Goal: Task Accomplishment & Management: Manage account settings

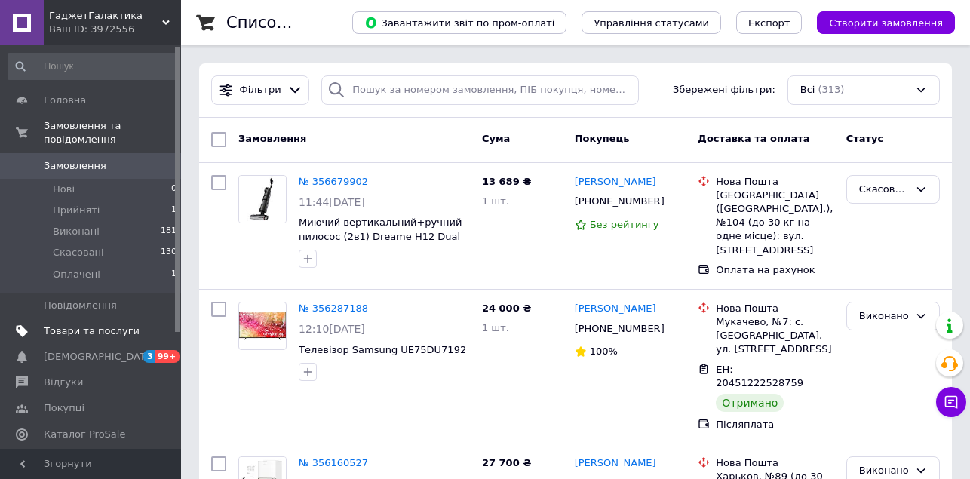
click at [121, 327] on span "Товари та послуги" at bounding box center [92, 331] width 96 height 14
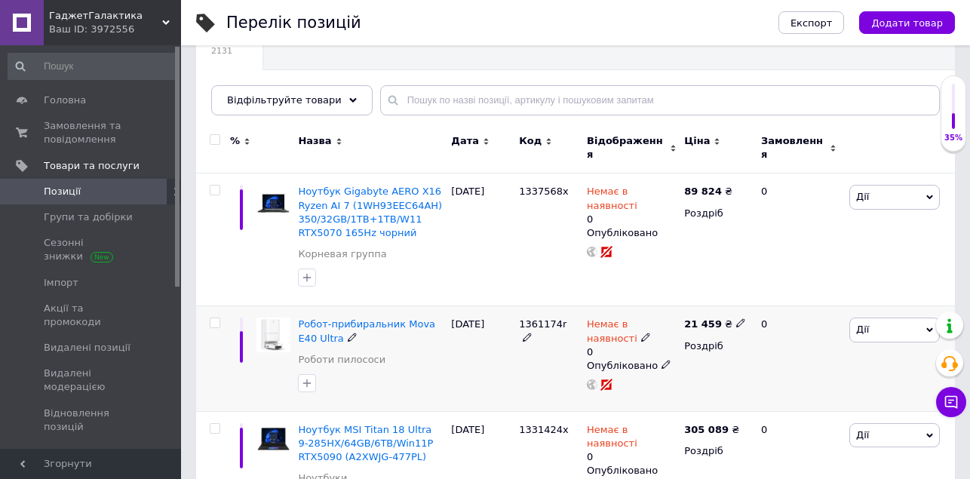
scroll to position [149, 0]
drag, startPoint x: 585, startPoint y: 312, endPoint x: 650, endPoint y: 378, distance: 92.8
click at [650, 379] on div "Немає в наявності 0 Опубліковано" at bounding box center [631, 359] width 97 height 106
click at [592, 379] on use at bounding box center [592, 384] width 11 height 11
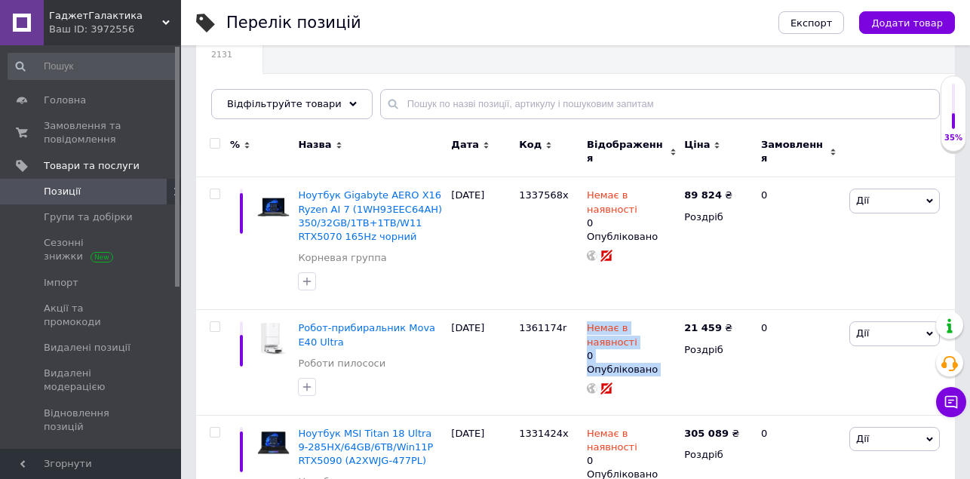
scroll to position [69, 0]
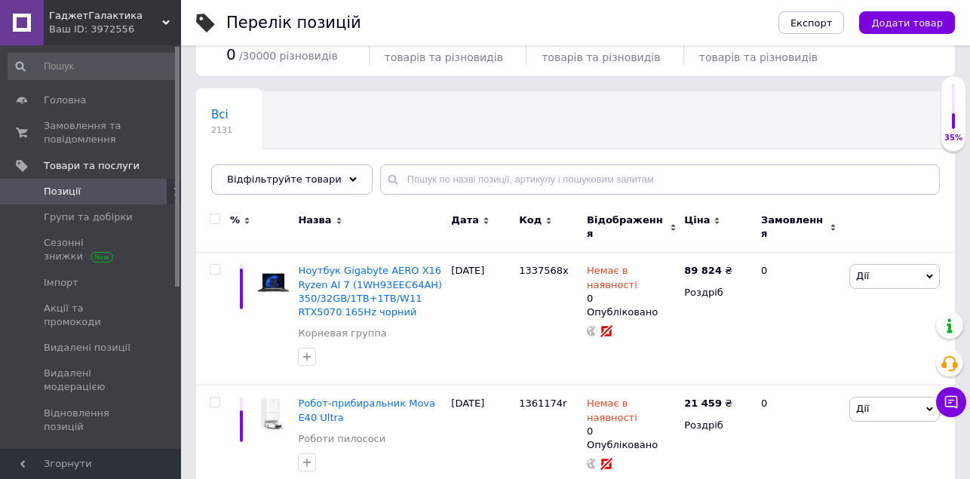
click at [444, 137] on div "Всі 2131 Ok Відфільтровано... Зберегти" at bounding box center [575, 150] width 759 height 124
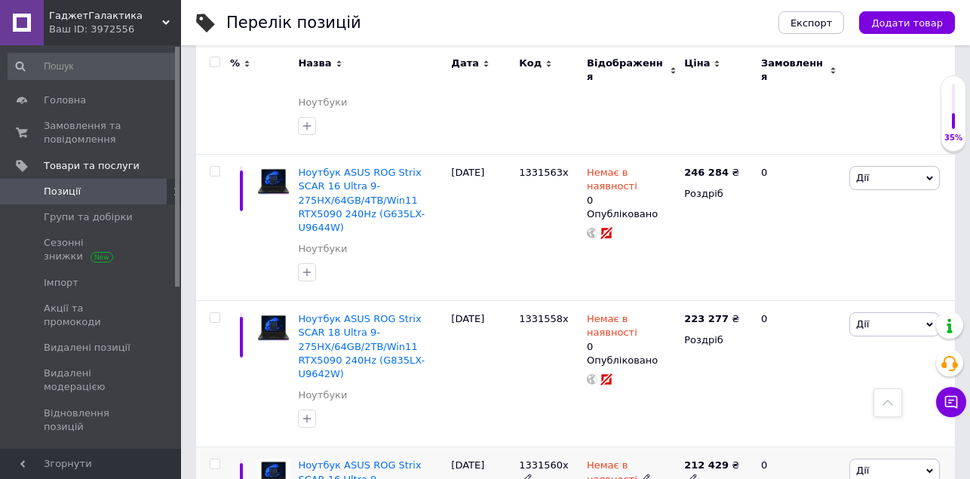
scroll to position [2420, 0]
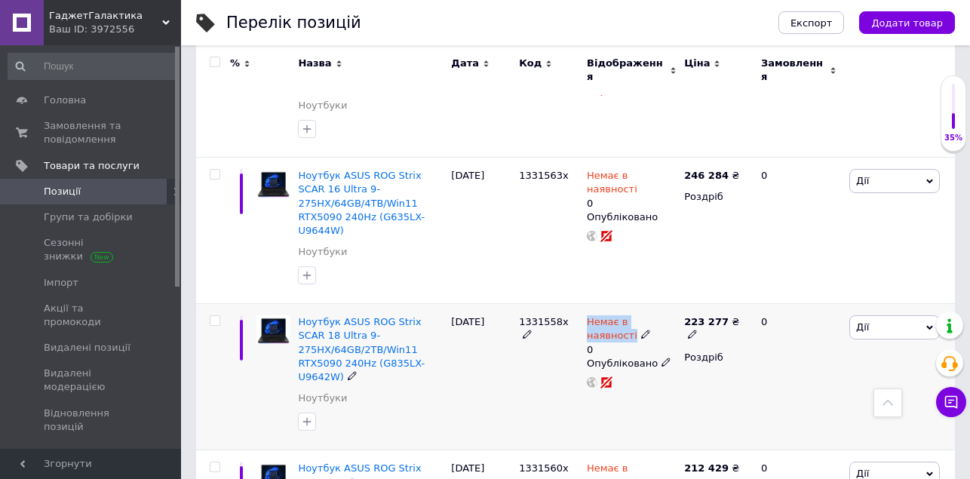
drag, startPoint x: 583, startPoint y: 288, endPoint x: 677, endPoint y: 288, distance: 93.6
click at [677, 304] on div "Немає в наявності 0 Опубліковано" at bounding box center [631, 377] width 97 height 146
click at [624, 397] on div "Немає в наявності 0 Опубліковано" at bounding box center [631, 377] width 97 height 146
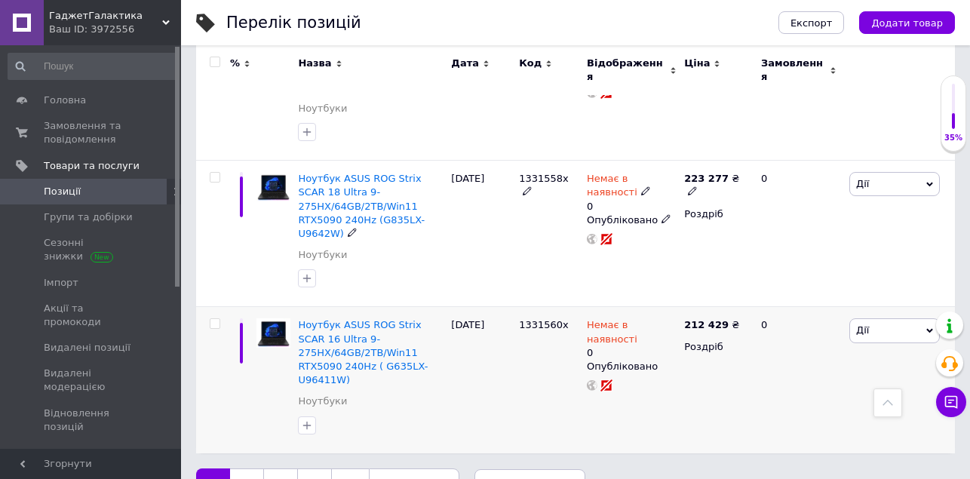
scroll to position [2562, 0]
click at [624, 397] on div "Немає в наявності 0 Опубліковано" at bounding box center [631, 381] width 97 height 146
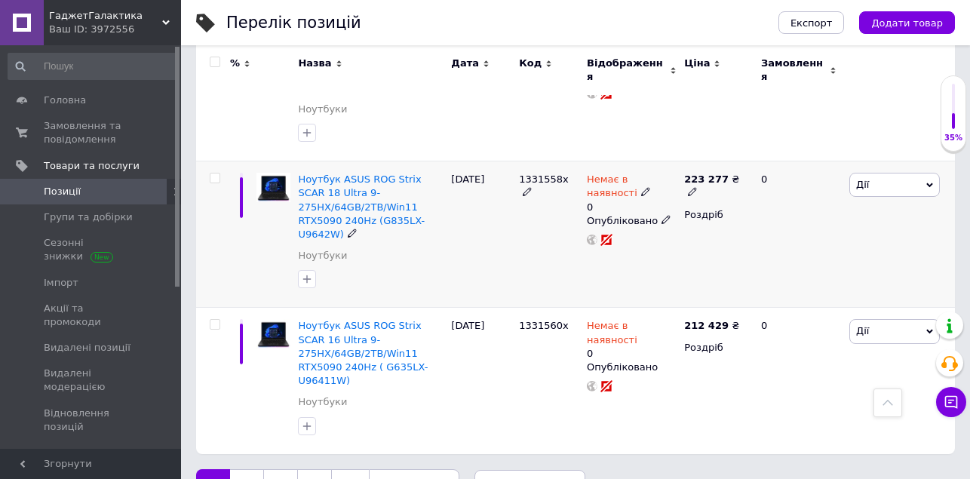
click at [548, 255] on div "1331558x" at bounding box center [549, 234] width 68 height 146
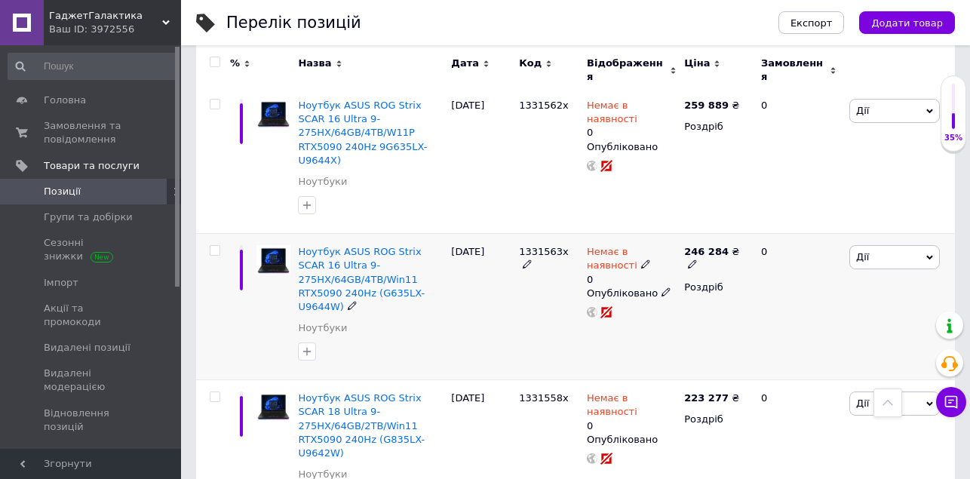
click at [539, 293] on div "1331563x" at bounding box center [549, 307] width 68 height 146
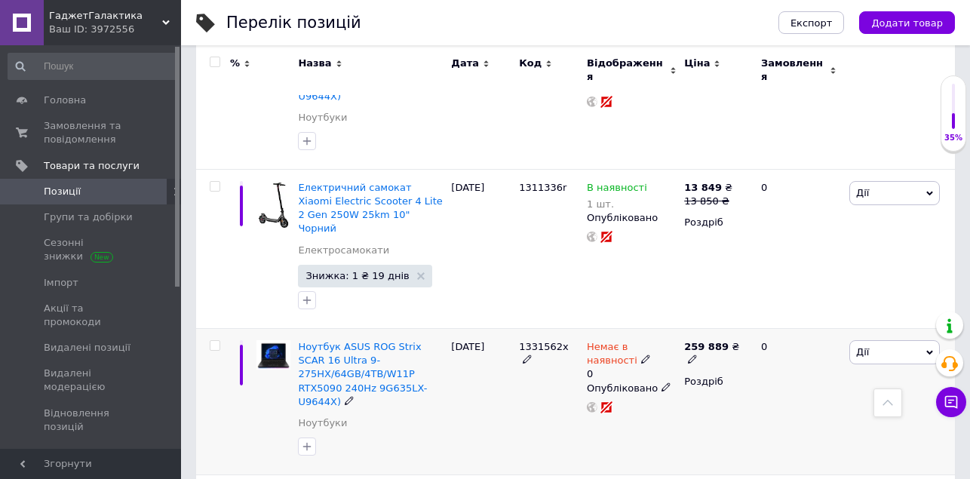
click at [524, 355] on div "1331562x" at bounding box center [549, 402] width 68 height 146
click at [523, 247] on div "1311336r" at bounding box center [549, 248] width 68 height 159
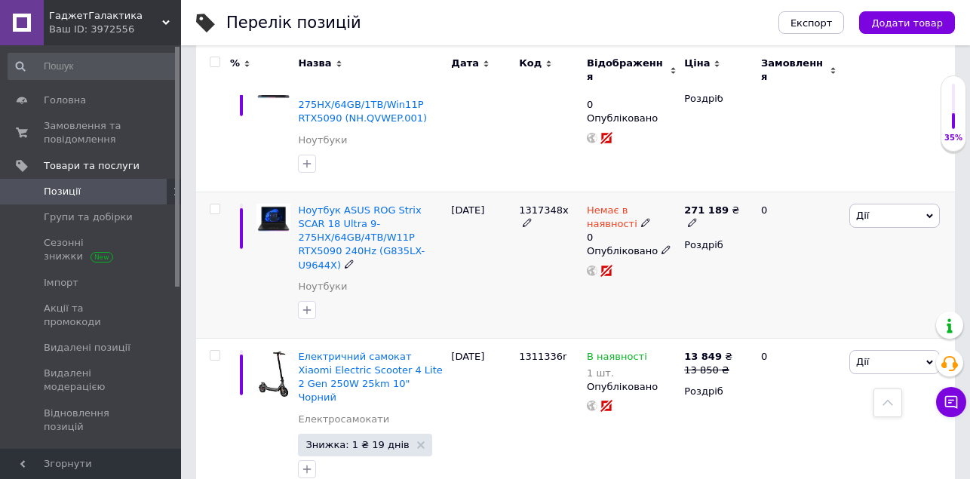
click at [517, 284] on div "1317348x" at bounding box center [549, 265] width 68 height 146
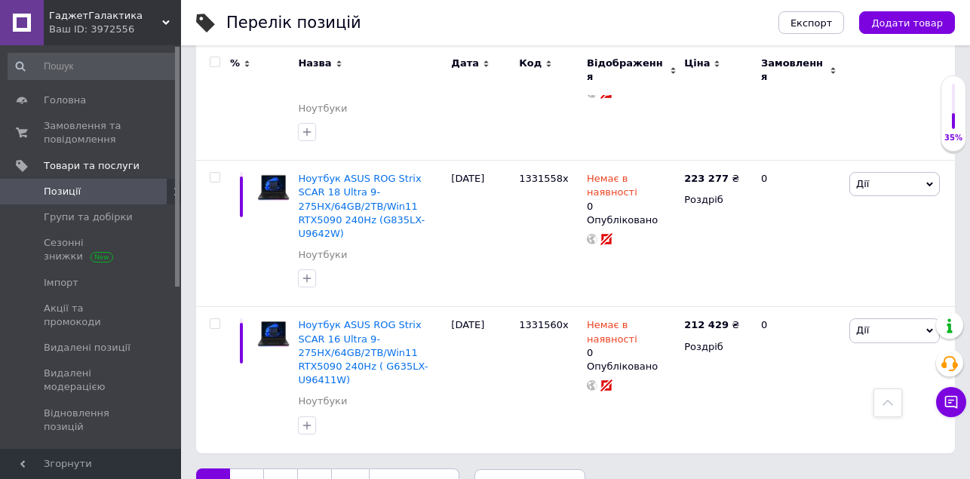
scroll to position [2562, 0]
drag, startPoint x: 697, startPoint y: 11, endPoint x: 725, endPoint y: 445, distance: 435.5
click at [725, 469] on div "1 2 3 ... 107 Наступна по 20 позицій по 20 позицій по 50 позицій по 100 позицій" at bounding box center [575, 485] width 759 height 32
click at [294, 469] on link "3" at bounding box center [280, 485] width 35 height 32
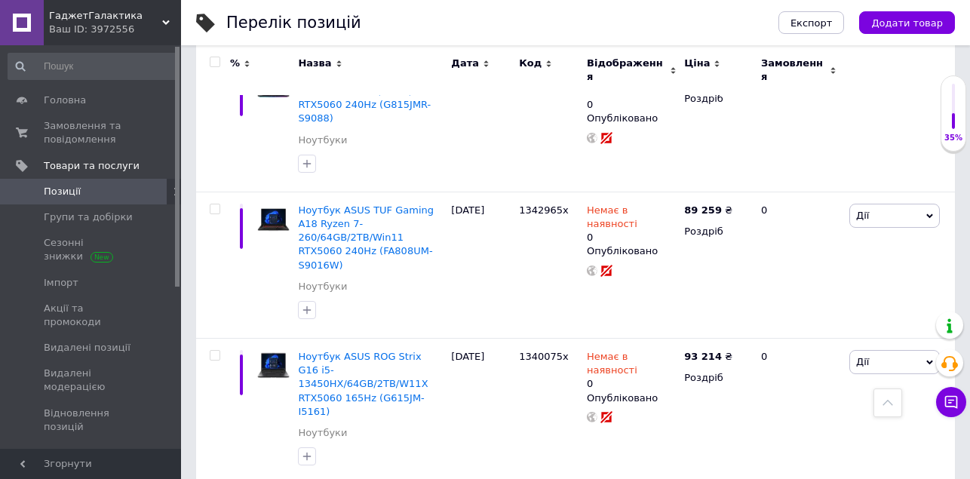
scroll to position [2508, 0]
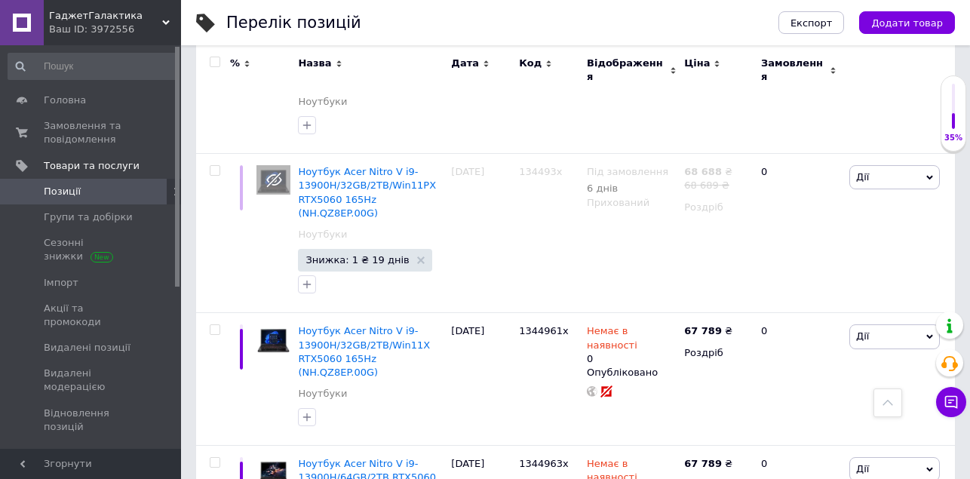
scroll to position [2603, 0]
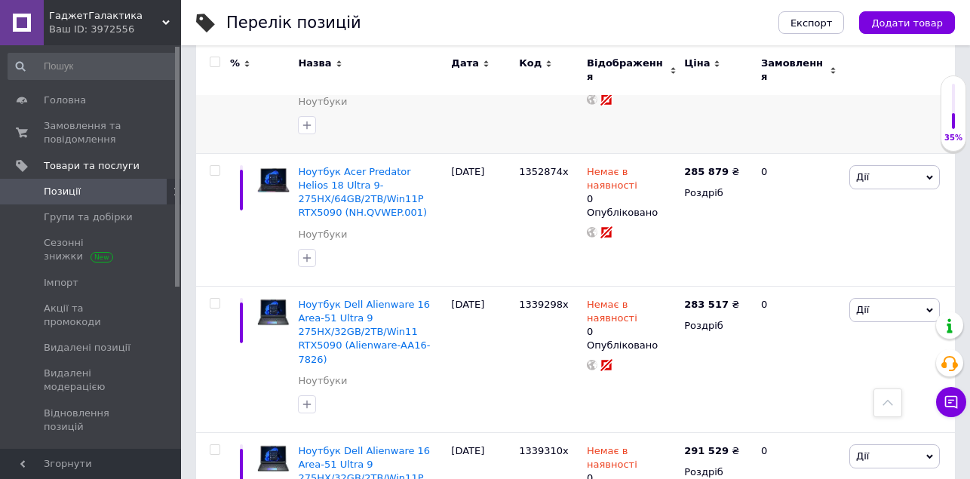
scroll to position [1354, 0]
